Goal: Use online tool/utility: Use online tool/utility

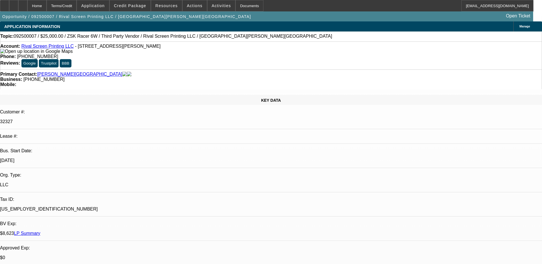
select select "0"
select select "6"
select select "0.1"
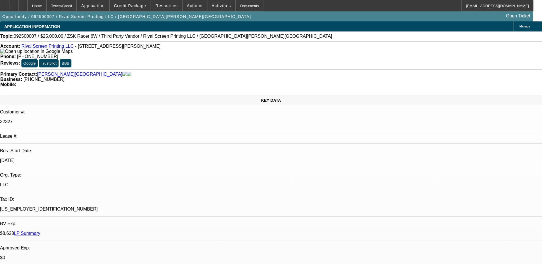
select select "2"
select select "0"
select select "6"
select select "0.1"
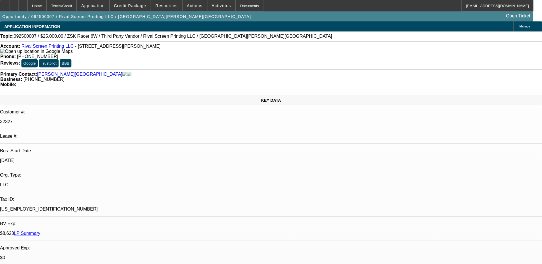
select select "2"
select select "0"
select select "6"
select select "0.1"
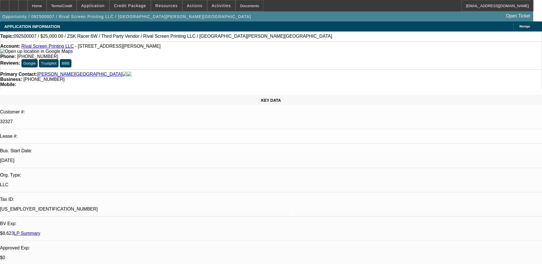
select select "2"
select select "0"
select select "6"
click at [27, 6] on div at bounding box center [22, 5] width 9 height 11
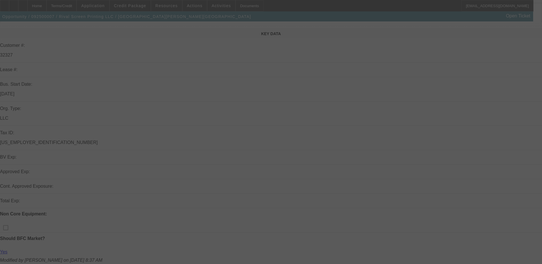
scroll to position [171, 0]
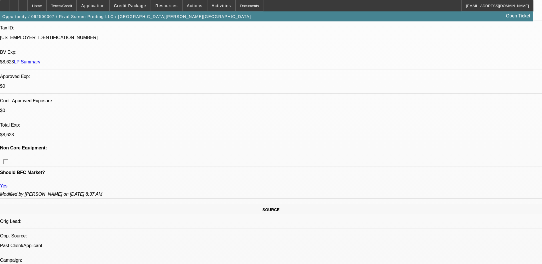
select select "0"
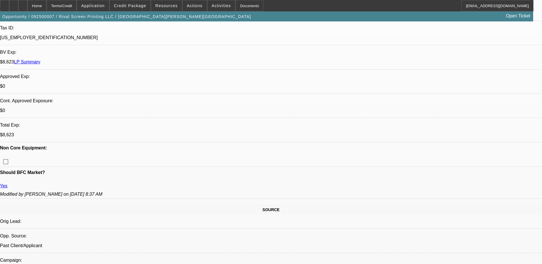
select select "0"
select select "0.1"
select select "2"
select select "0"
select select "0.1"
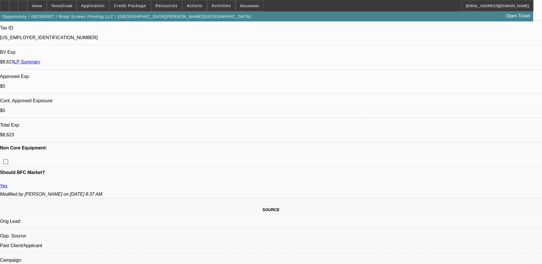
select select "2"
select select "0"
select select "1"
select select "6"
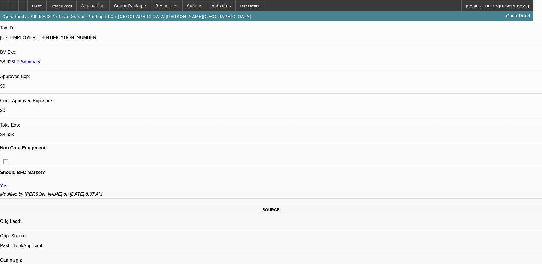
select select "1"
select select "6"
select select "1"
select select "2"
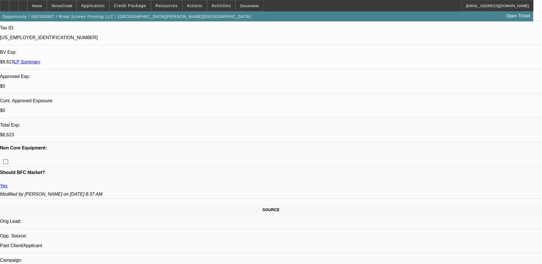
select select "6"
select select "1"
select select "2"
select select "6"
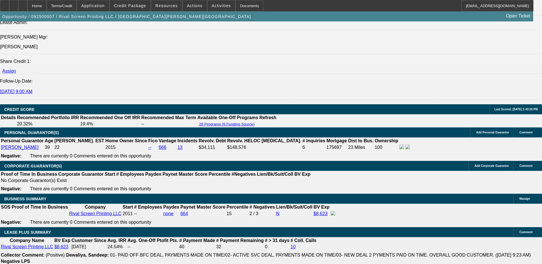
scroll to position [943, 0]
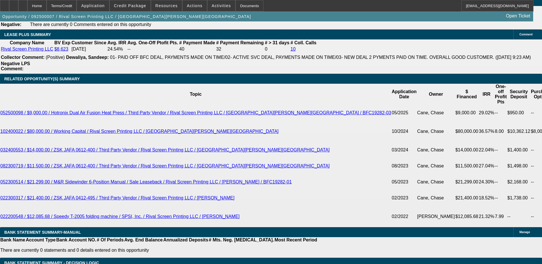
type input "UNKNOWN"
type input "1"
type input "$705.20"
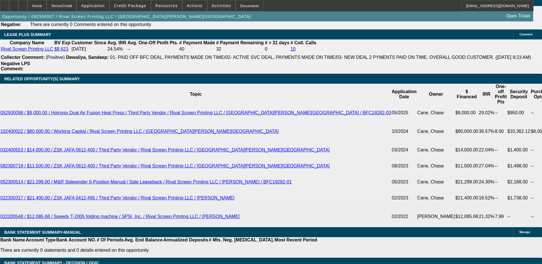
type input "18"
type input "$903.81"
type input "18"
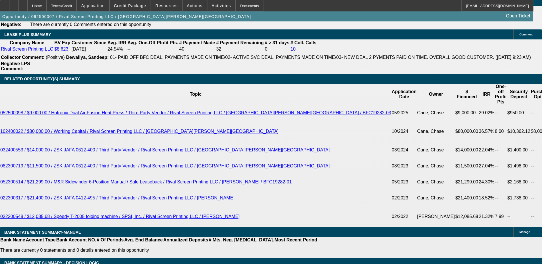
type input "9"
type input "909"
type input "18.4"
type input "$909.00"
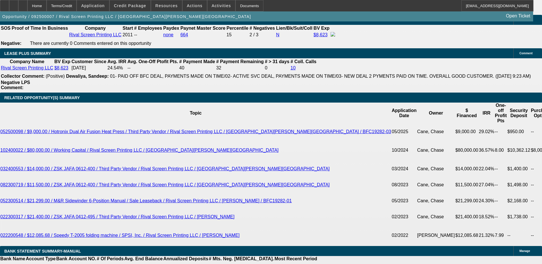
scroll to position [886, 0]
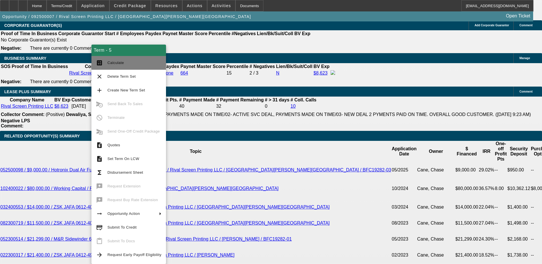
click at [108, 69] on button "calculate Calculate" at bounding box center [128, 63] width 75 height 14
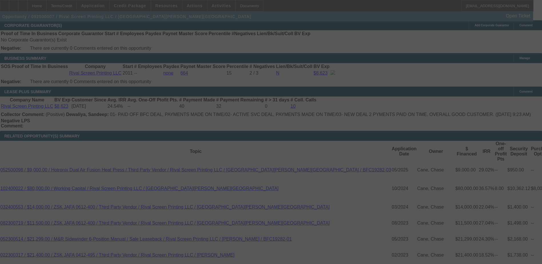
select select "0"
select select "6"
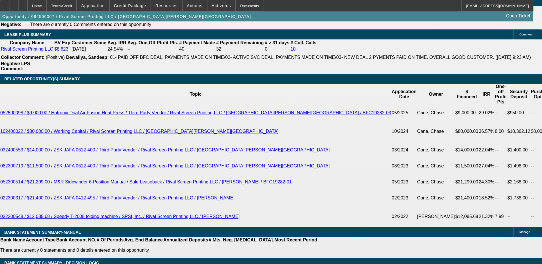
scroll to position [914, 0]
